Goal: Task Accomplishment & Management: Manage account settings

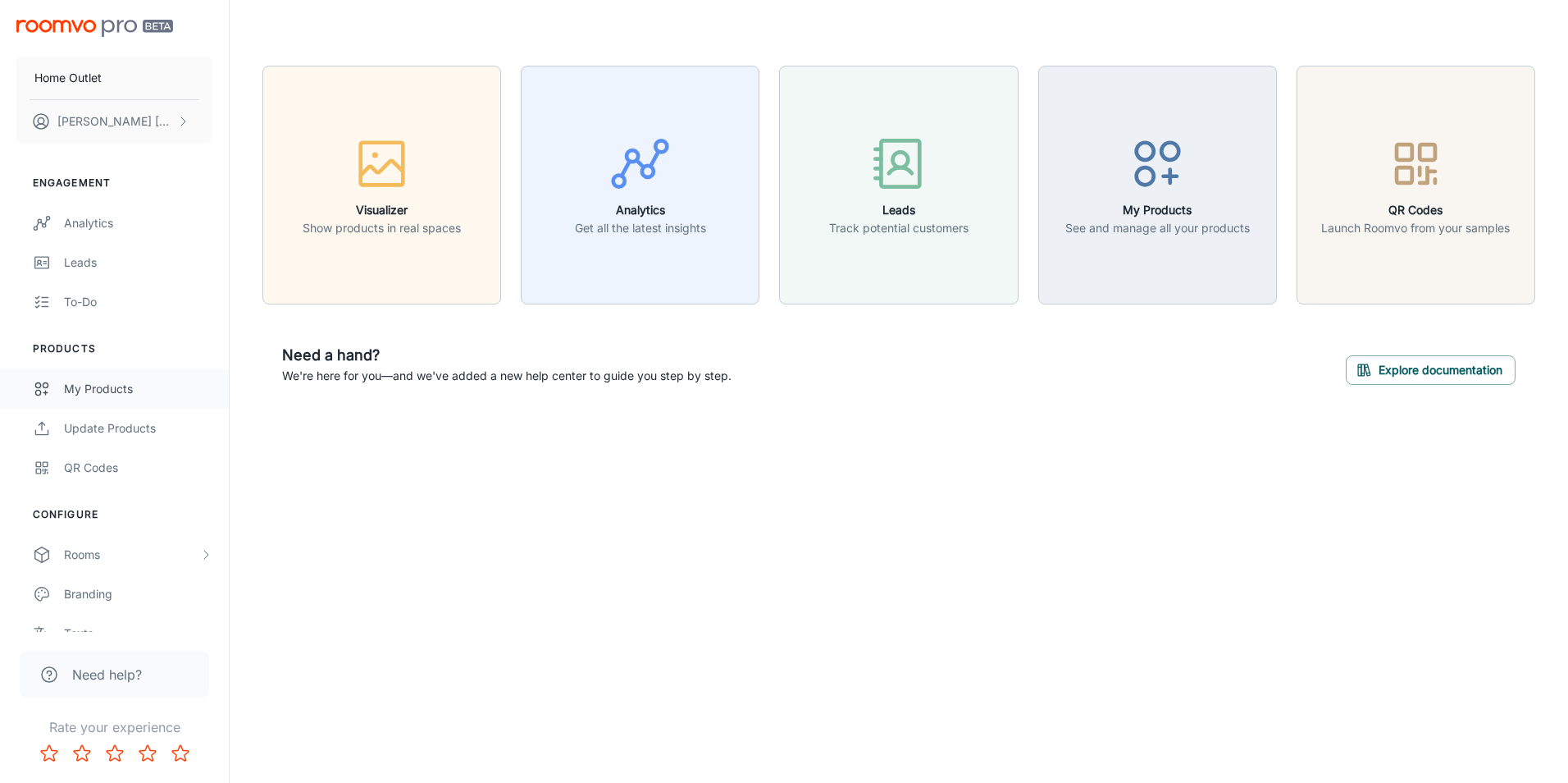
click at [83, 386] on div "My Products" at bounding box center [138, 389] width 148 height 18
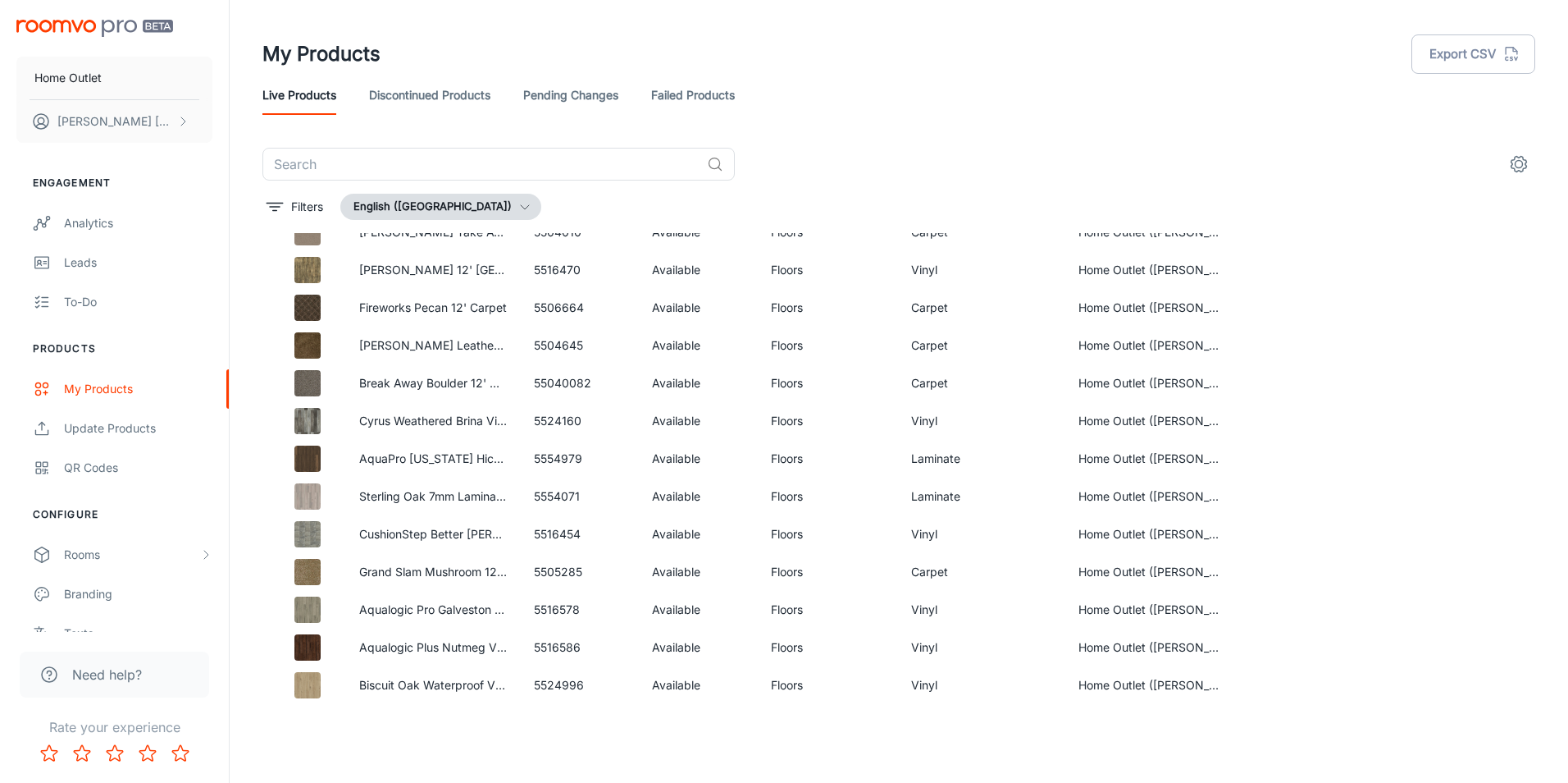
scroll to position [4935, 0]
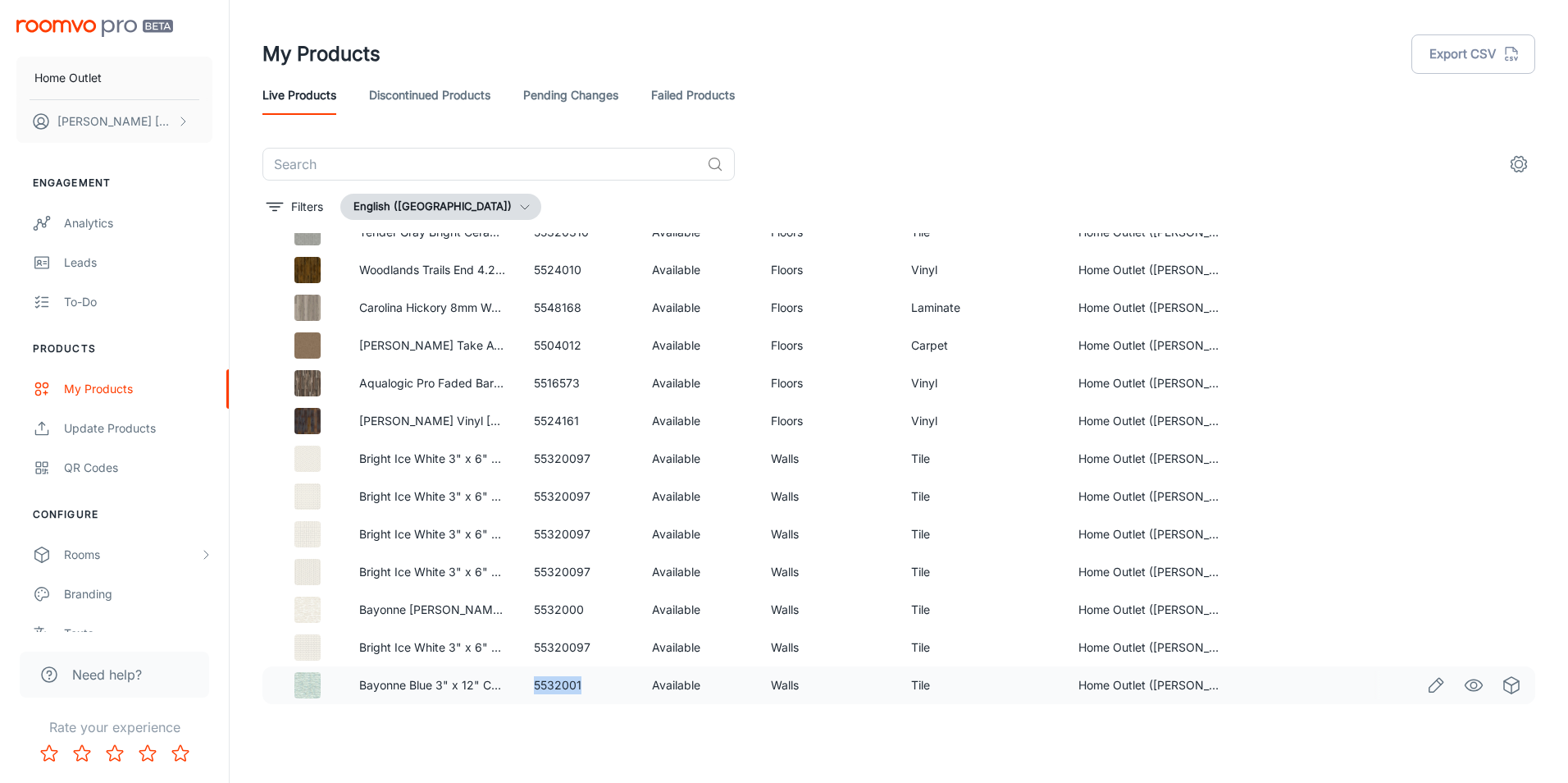
drag, startPoint x: 583, startPoint y: 691, endPoint x: 530, endPoint y: 689, distance: 53.0
click at [530, 689] on td "5532001" at bounding box center [580, 685] width 119 height 38
drag, startPoint x: 530, startPoint y: 689, endPoint x: 537, endPoint y: 682, distance: 9.9
copy td "5532001"
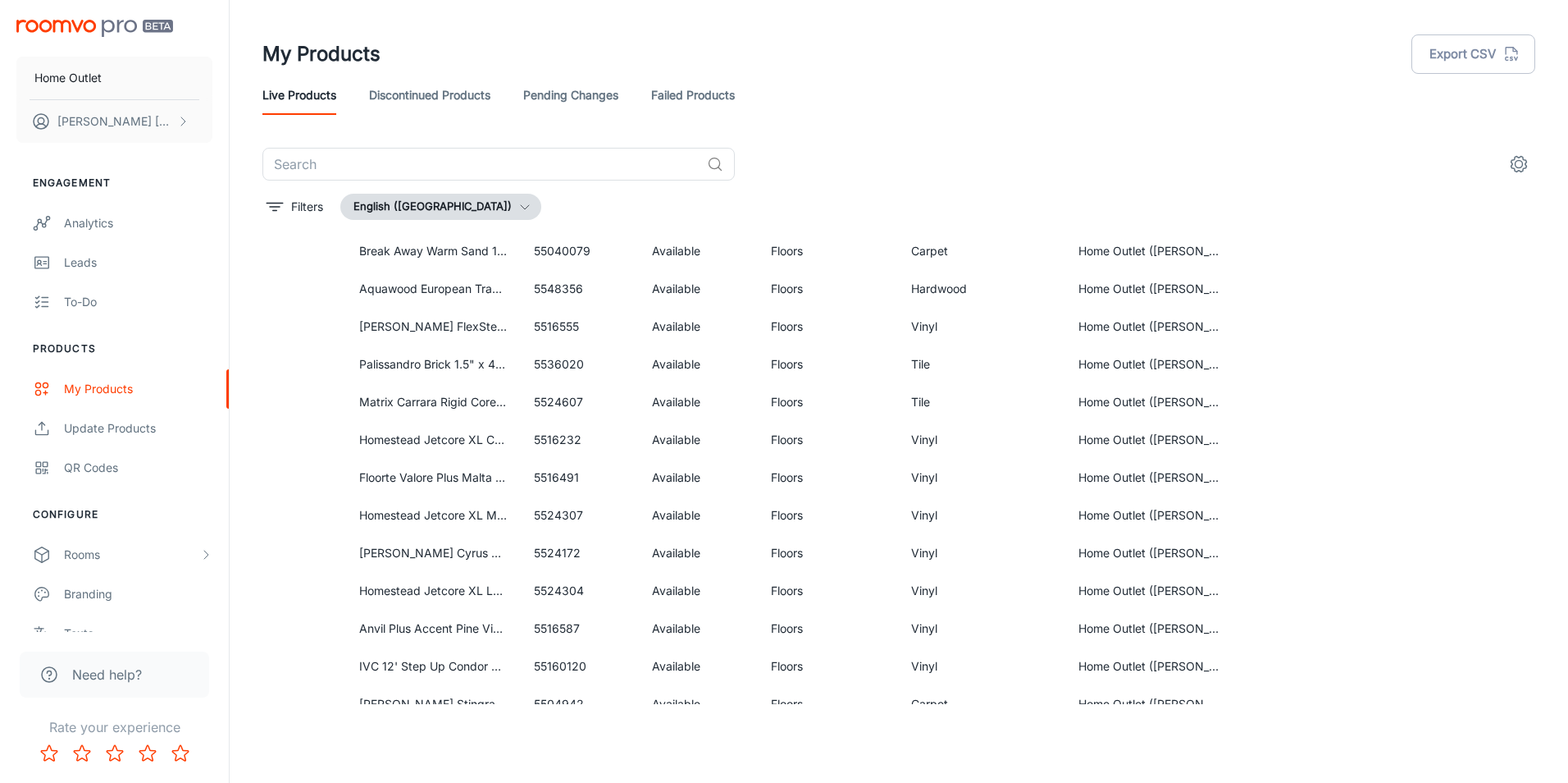
scroll to position [0, 0]
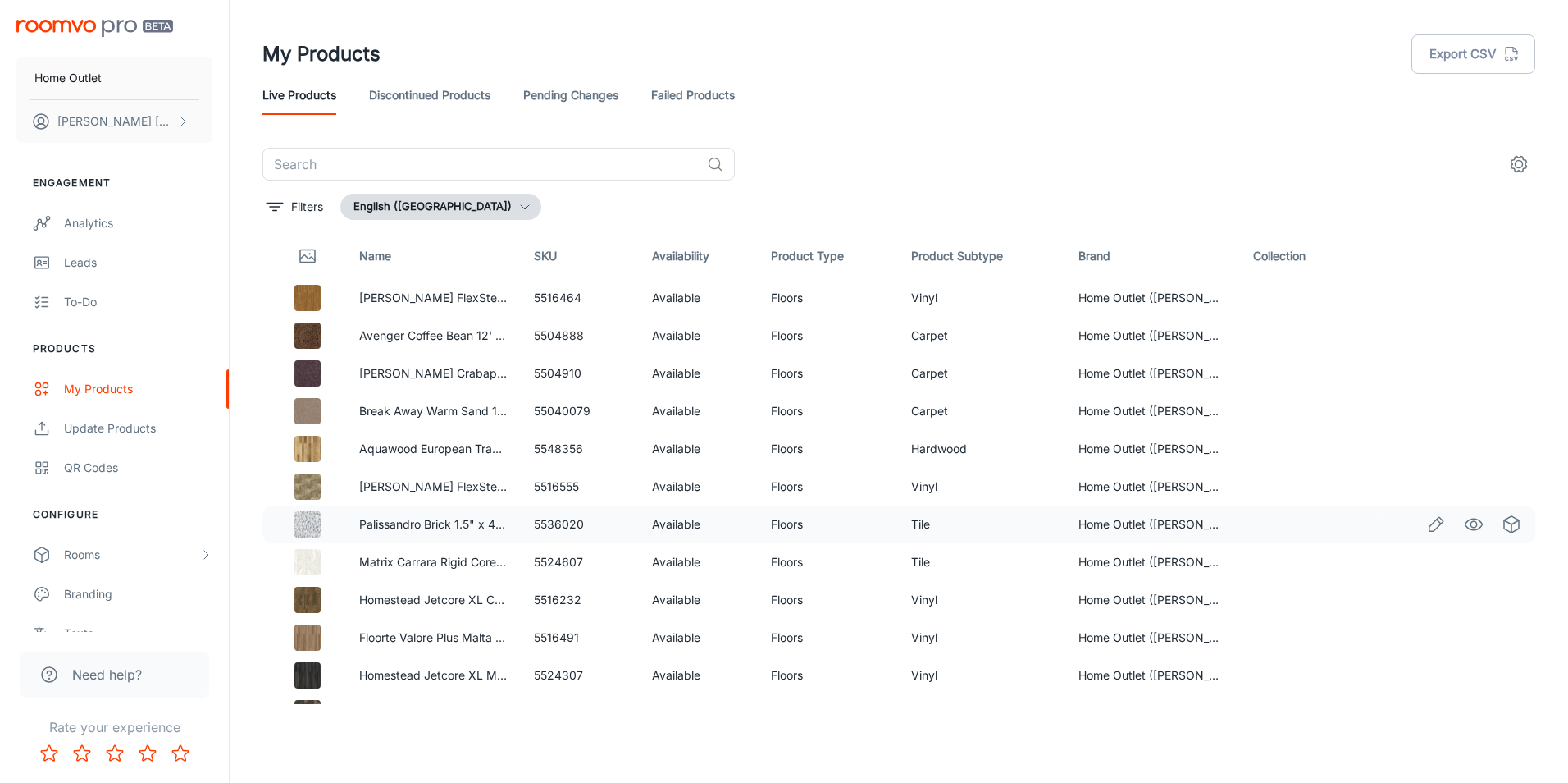
click at [1289, 538] on td at bounding box center [1300, 525] width 121 height 38
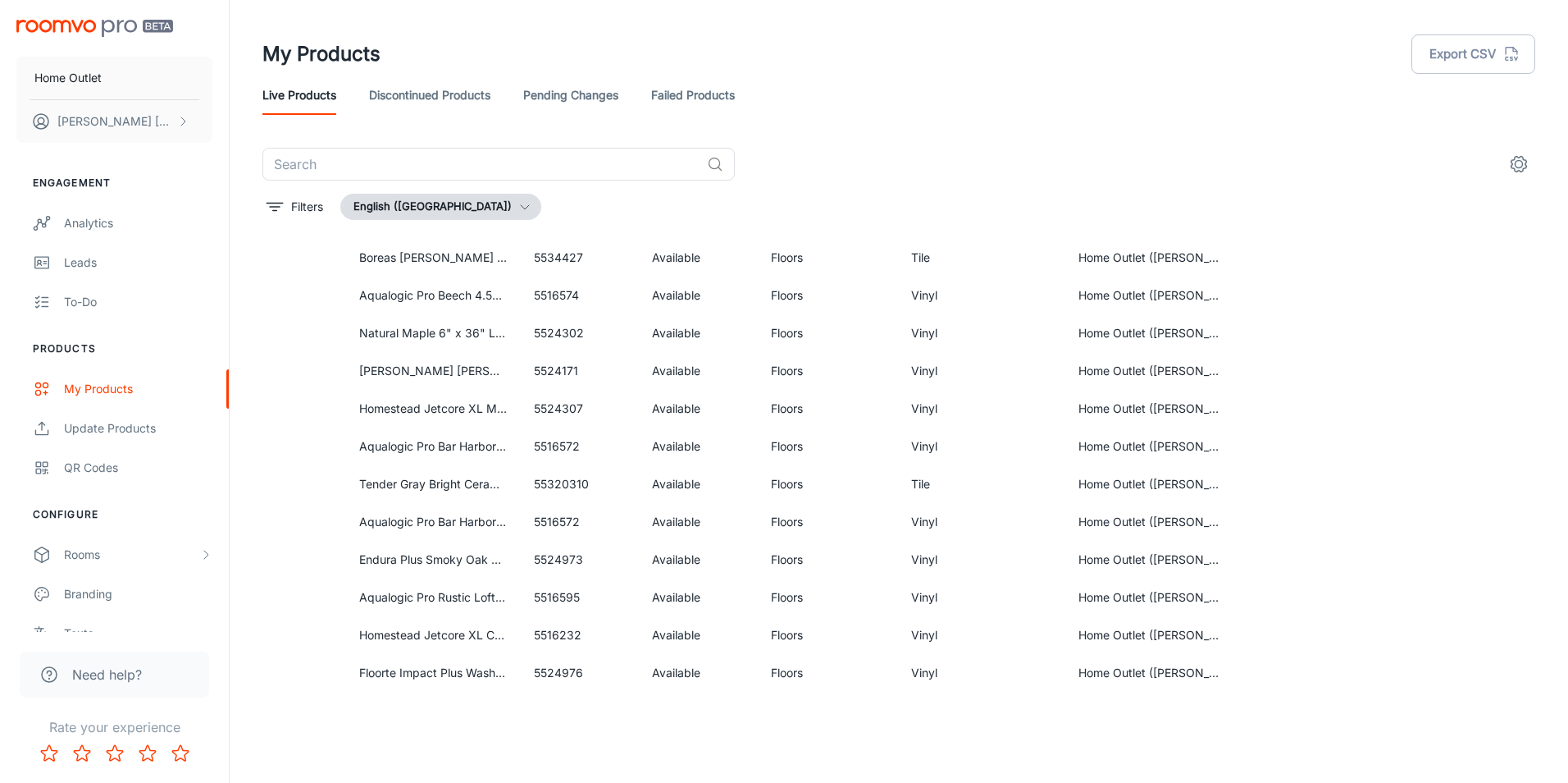
scroll to position [1641, 0]
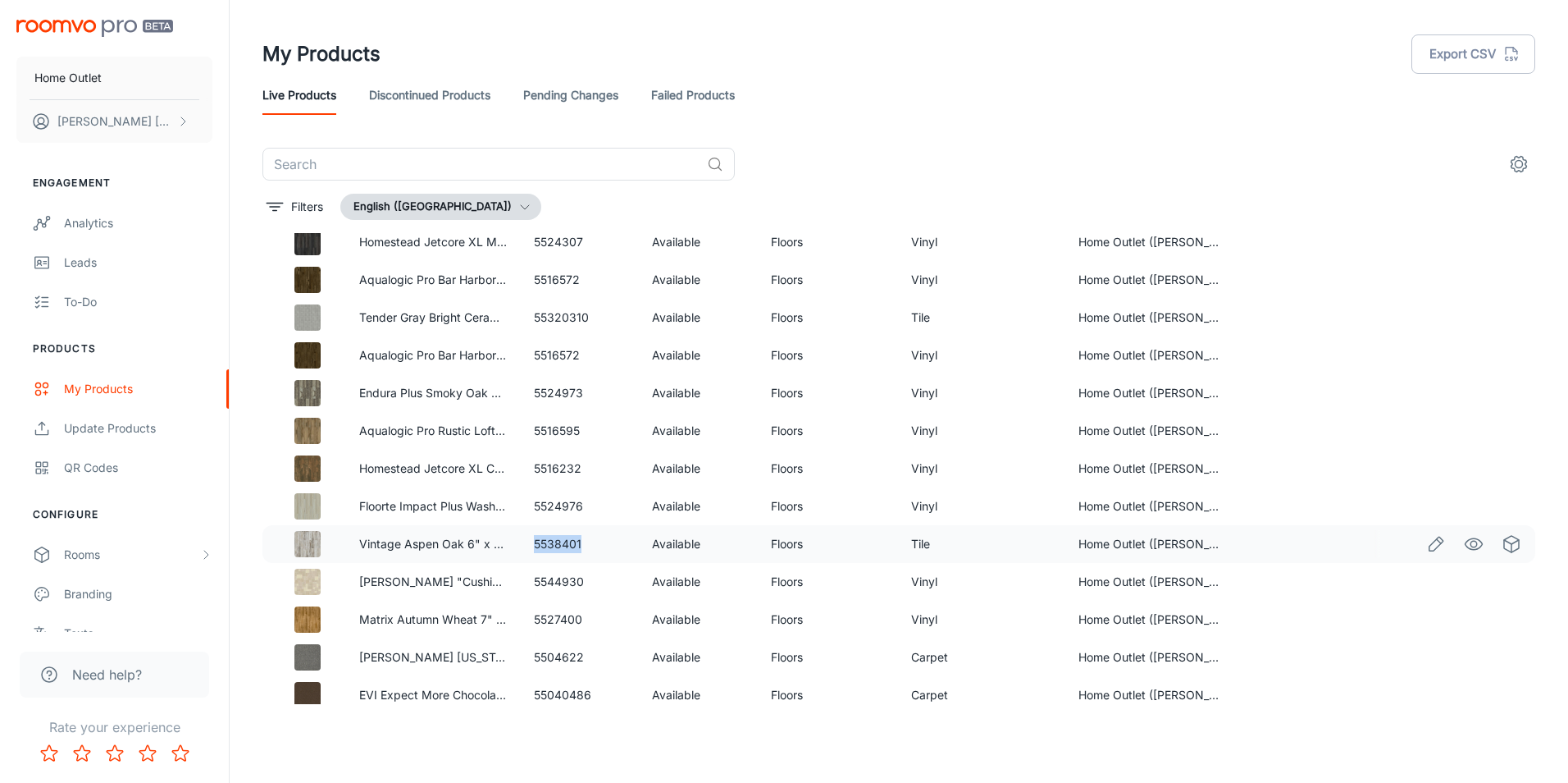
drag, startPoint x: 585, startPoint y: 544, endPoint x: 532, endPoint y: 543, distance: 53.0
click at [532, 543] on td "5538401" at bounding box center [580, 544] width 119 height 38
drag, startPoint x: 532, startPoint y: 543, endPoint x: 551, endPoint y: 541, distance: 19.1
copy td "5538401"
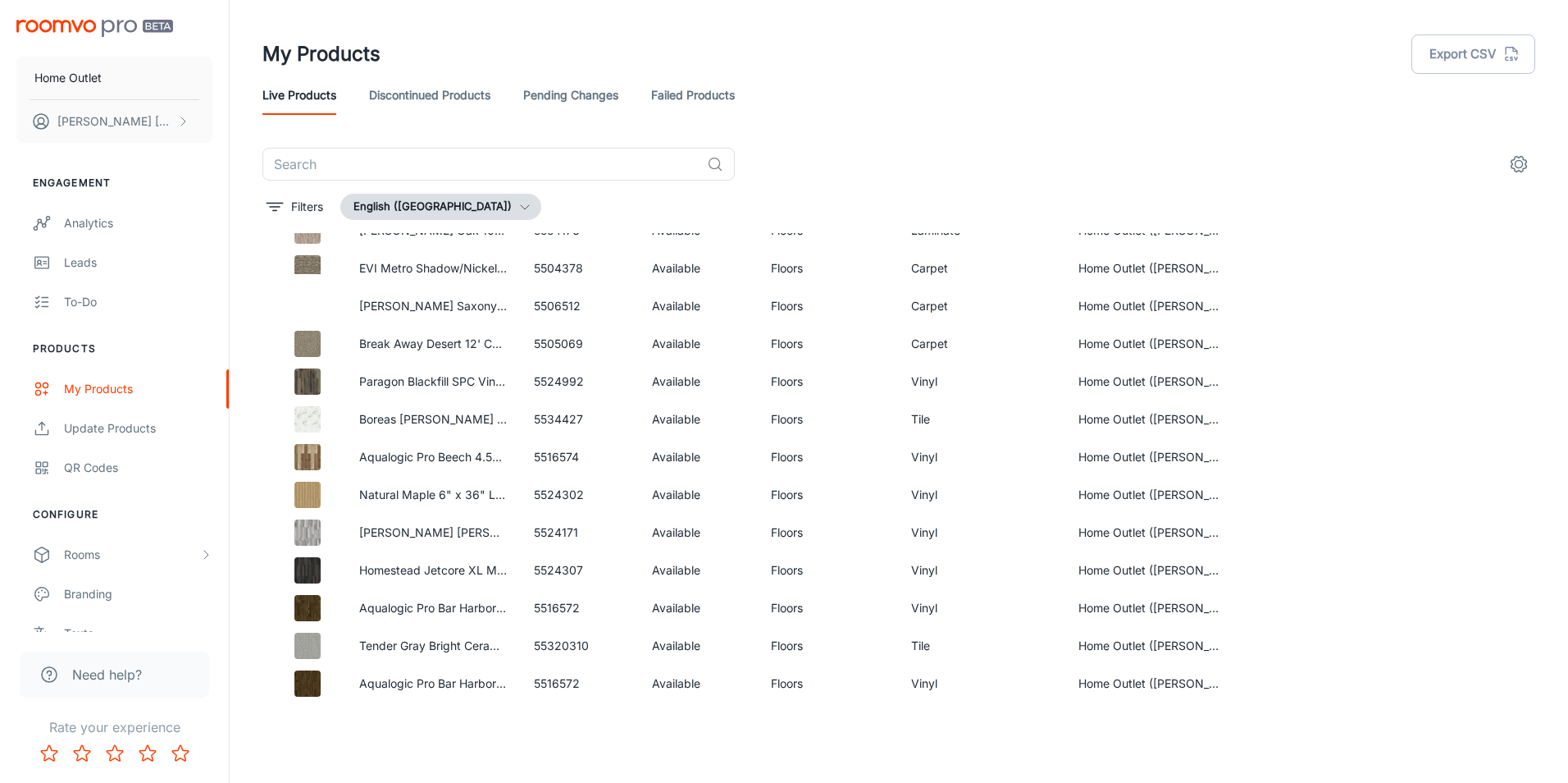
scroll to position [1230, 0]
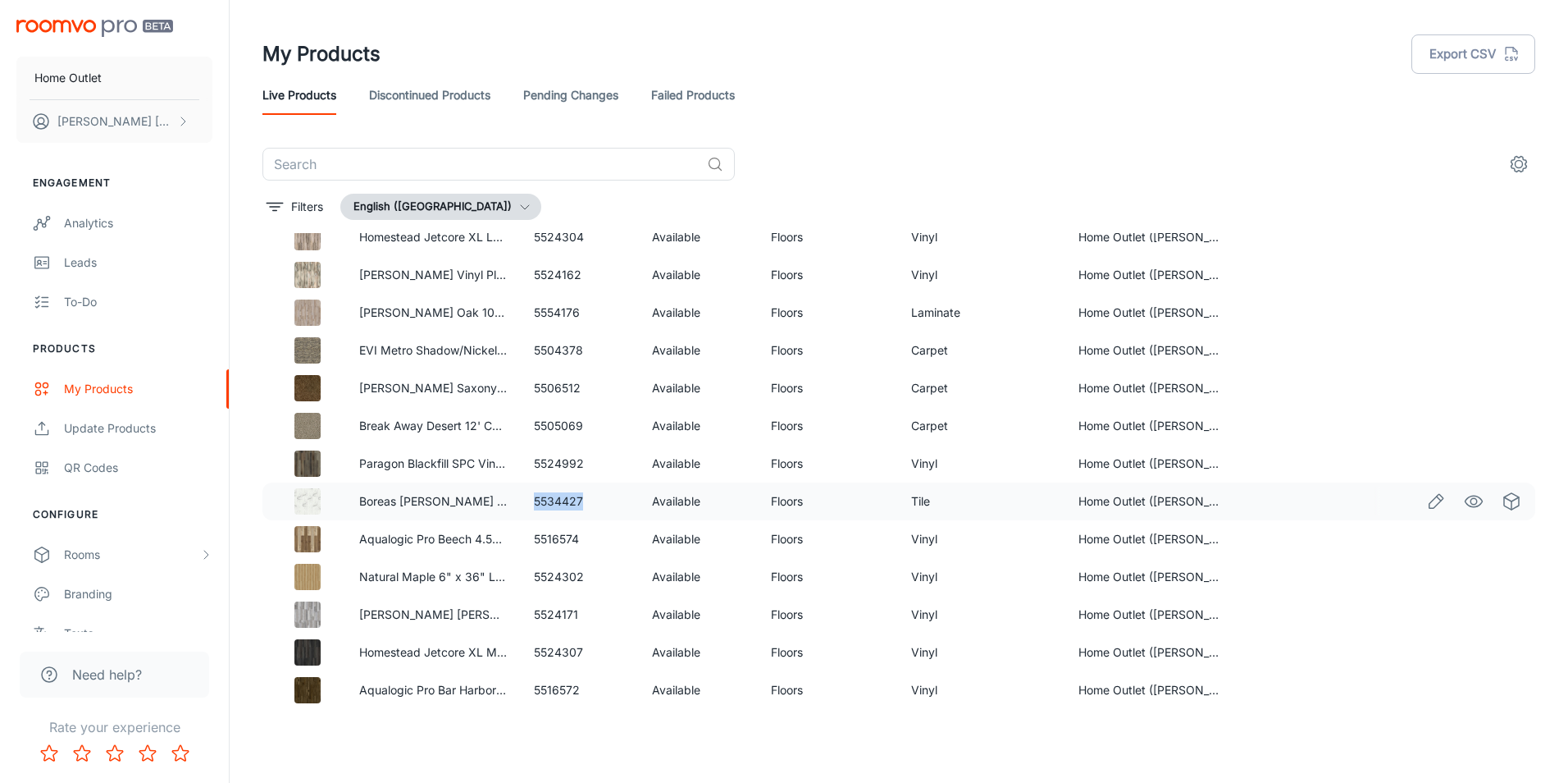
drag, startPoint x: 583, startPoint y: 500, endPoint x: 534, endPoint y: 495, distance: 49.3
click at [534, 495] on td "5534427" at bounding box center [580, 501] width 119 height 38
copy td "5534427"
drag, startPoint x: 591, startPoint y: 421, endPoint x: 533, endPoint y: 425, distance: 58.1
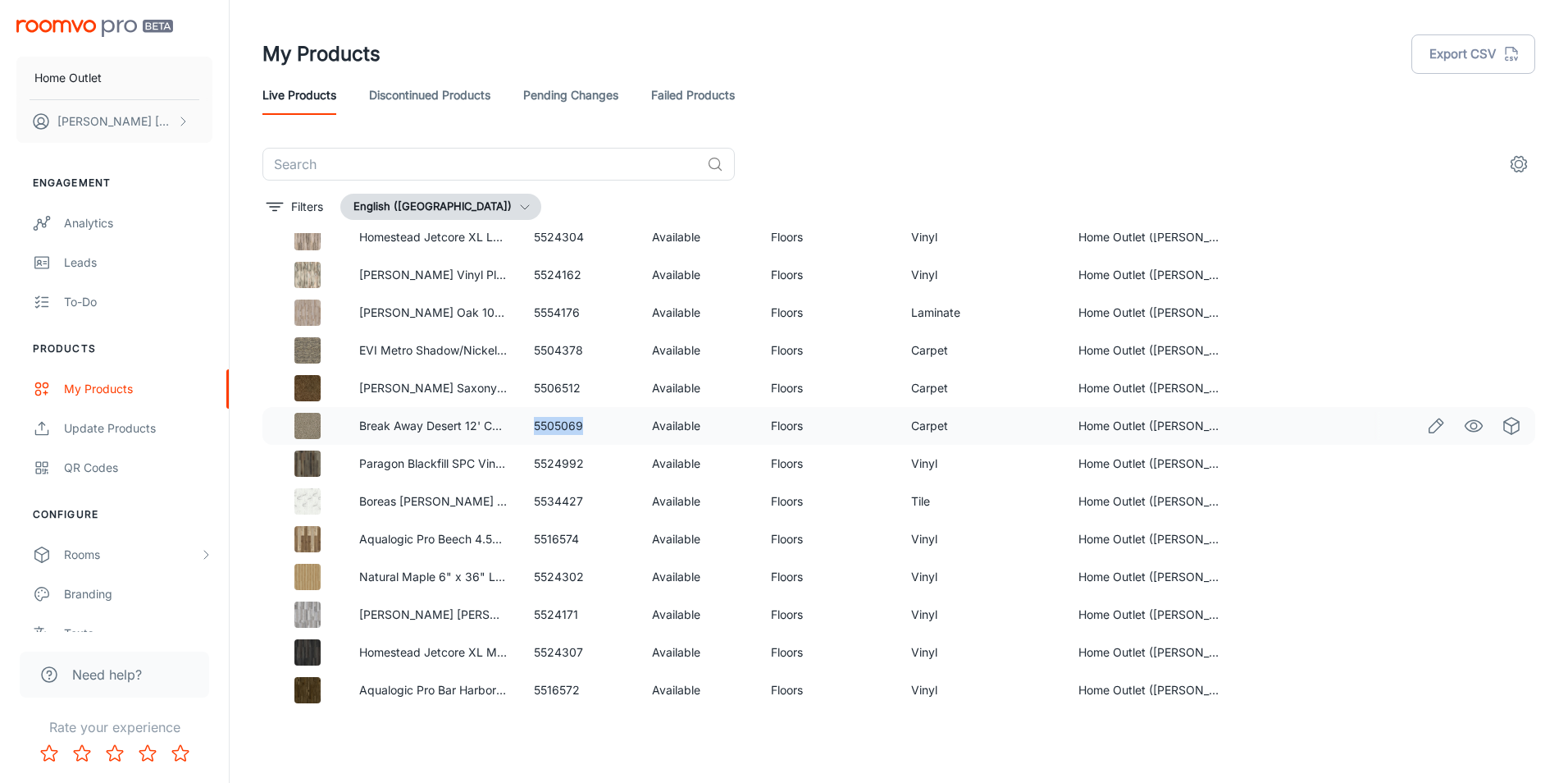
click at [533, 425] on td "5505069" at bounding box center [580, 426] width 119 height 38
drag, startPoint x: 533, startPoint y: 425, endPoint x: 544, endPoint y: 423, distance: 11.2
copy td "5505069"
drag, startPoint x: 579, startPoint y: 386, endPoint x: 531, endPoint y: 383, distance: 48.1
click at [531, 383] on td "5506512" at bounding box center [580, 388] width 119 height 38
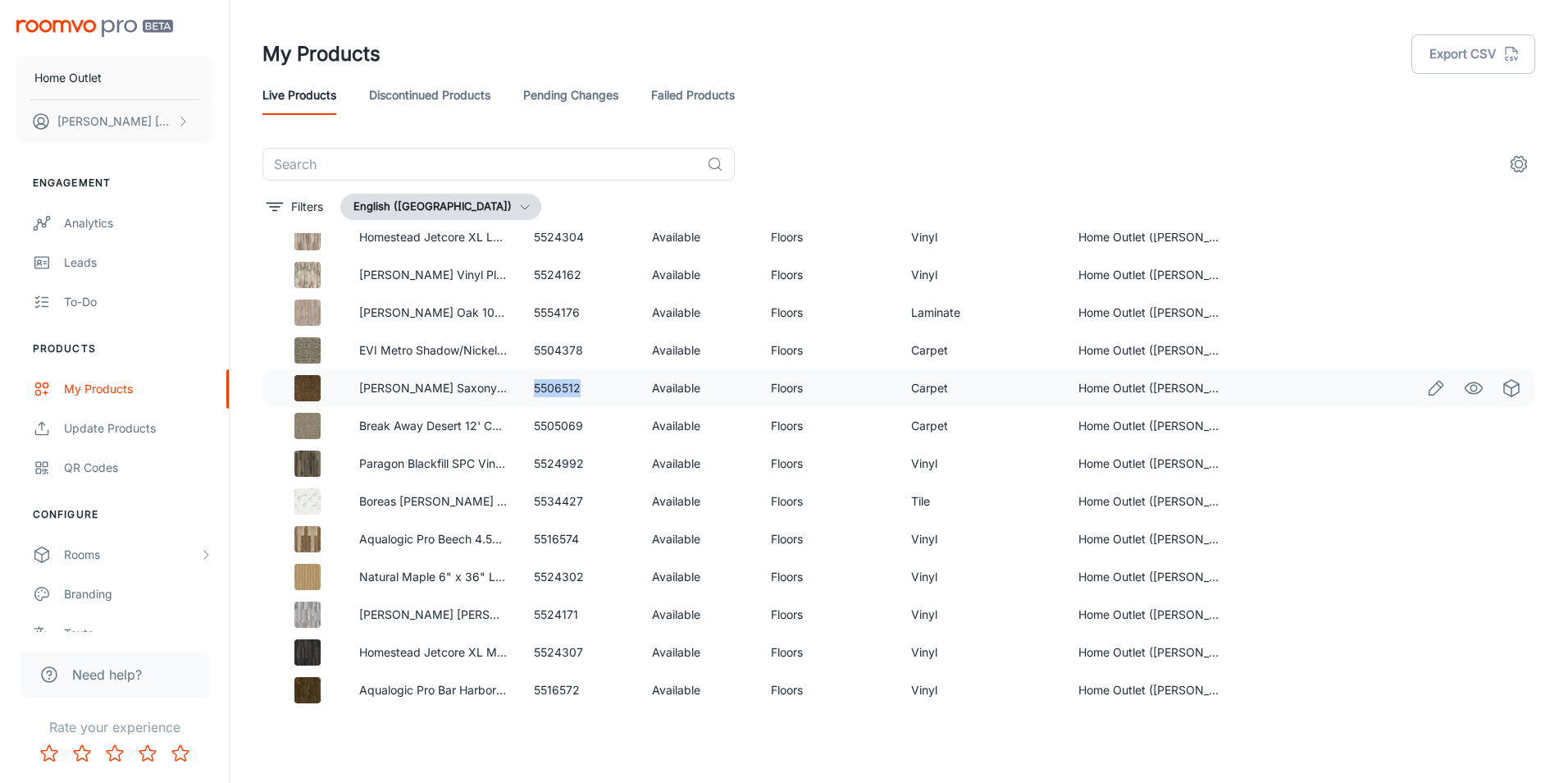
drag, startPoint x: 531, startPoint y: 383, endPoint x: 544, endPoint y: 385, distance: 13.2
copy td "5506512"
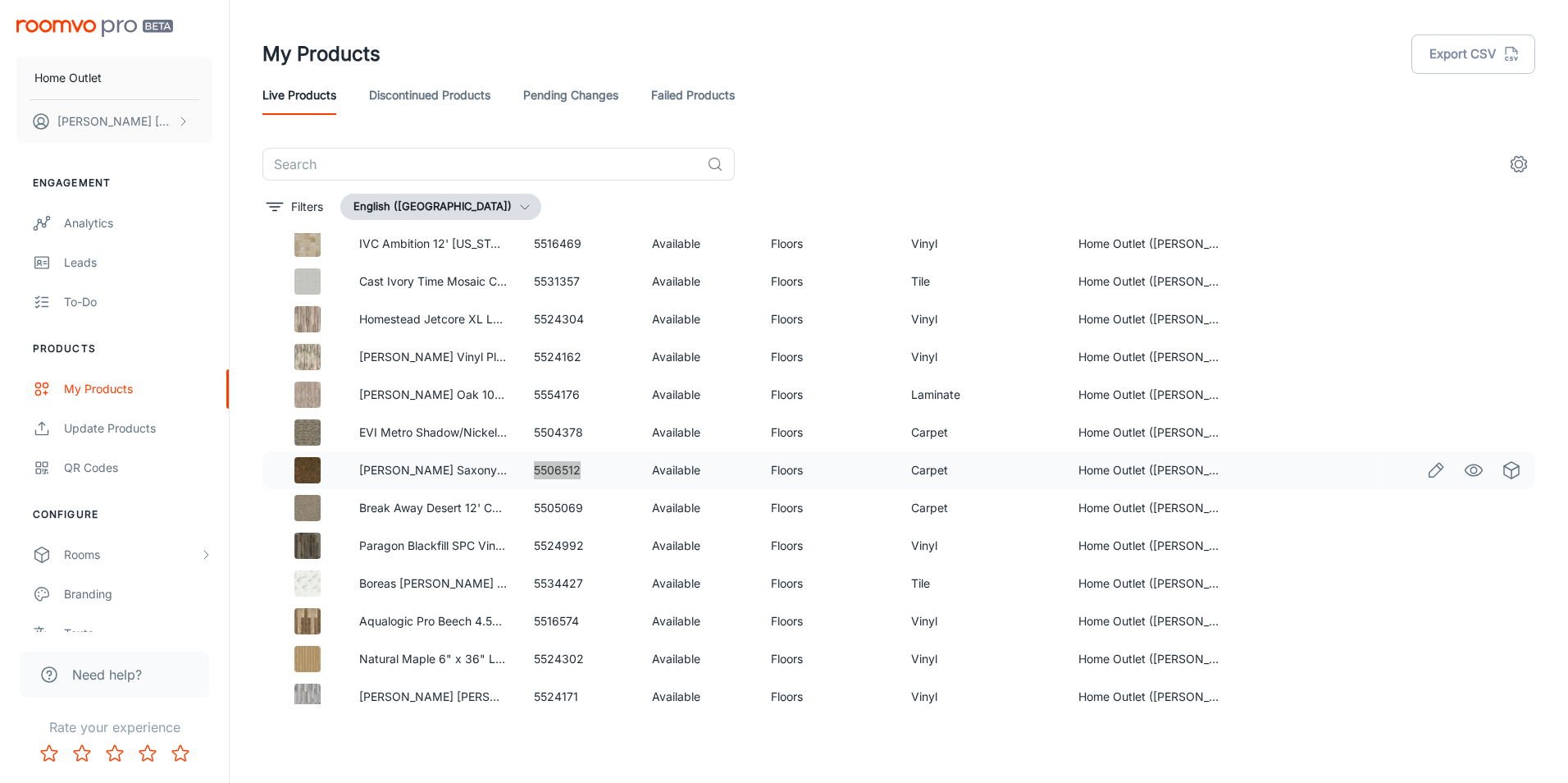
scroll to position [1067, 0]
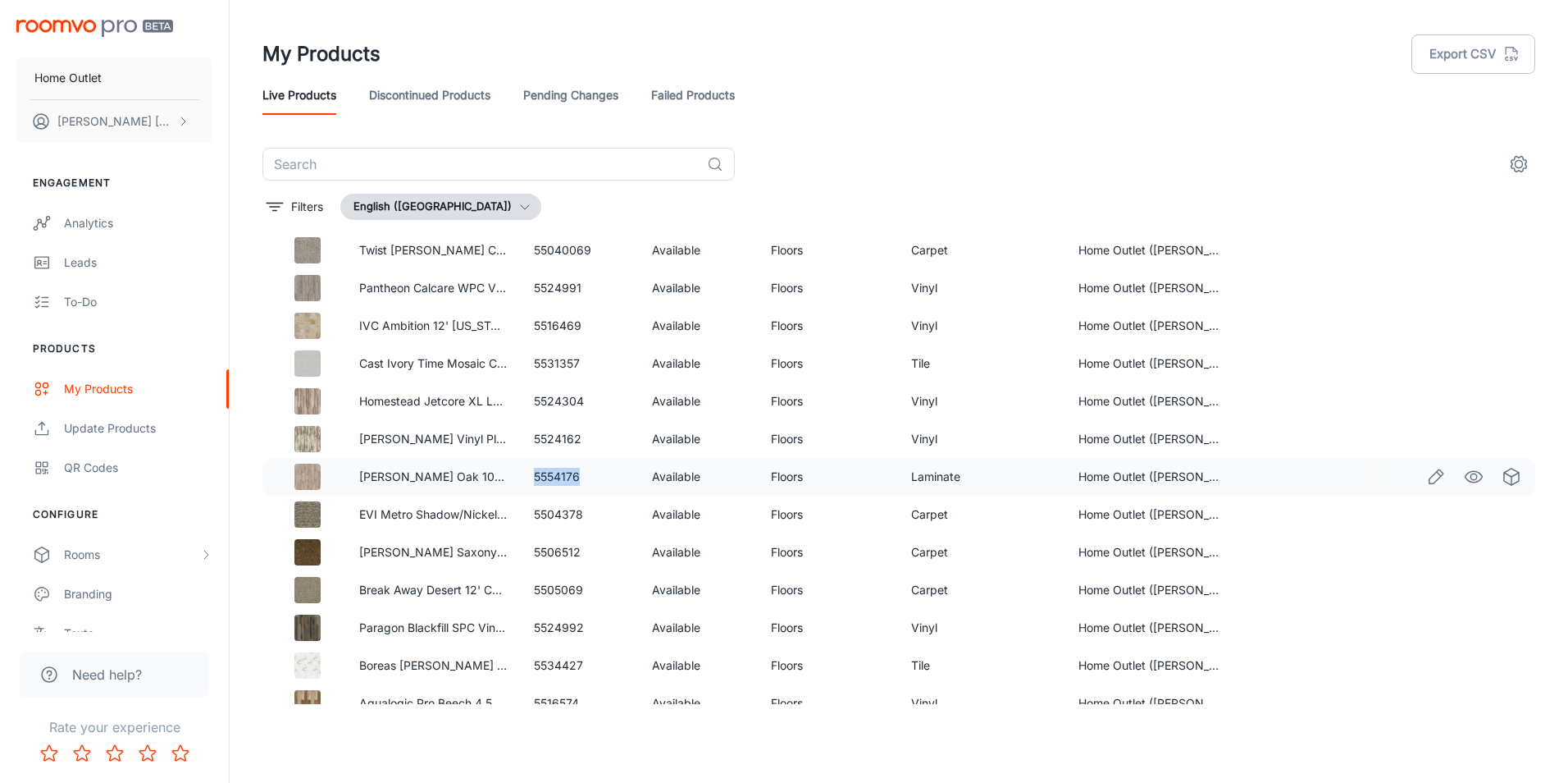
drag, startPoint x: 577, startPoint y: 473, endPoint x: 531, endPoint y: 475, distance: 46.0
click at [531, 475] on td "5554176" at bounding box center [580, 477] width 119 height 38
copy td "5554176"
